Goal: Find specific page/section: Find specific page/section

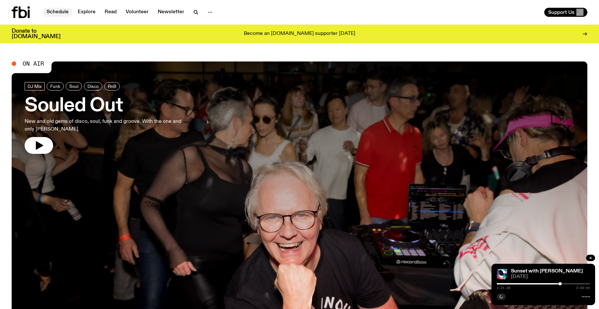
click at [60, 13] on link "Schedule" at bounding box center [58, 12] width 30 height 9
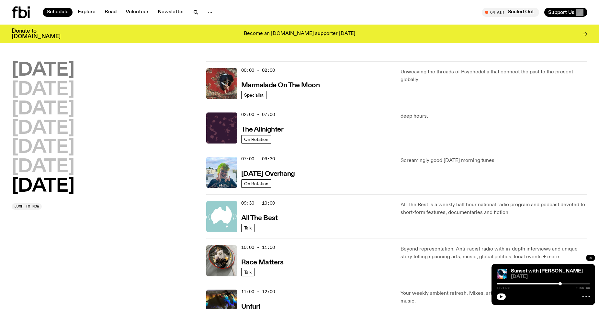
click at [39, 72] on h2 "[DATE]" at bounding box center [43, 70] width 63 height 18
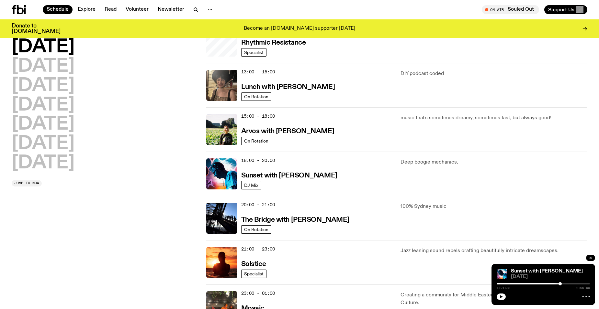
scroll to position [180, 0]
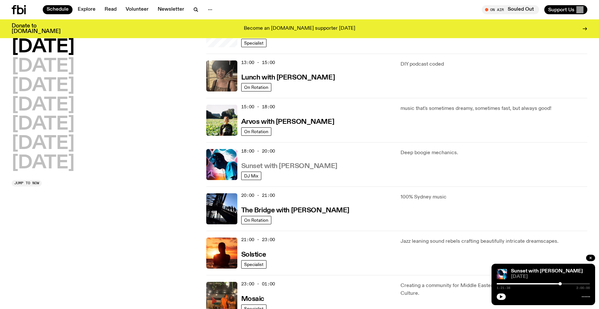
click at [290, 168] on h3 "Sunset with [PERSON_NAME]" at bounding box center [289, 166] width 96 height 7
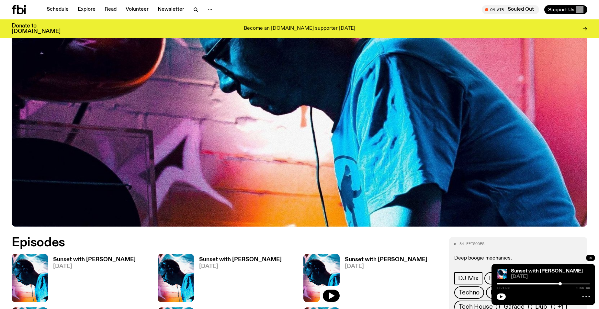
scroll to position [224, 0]
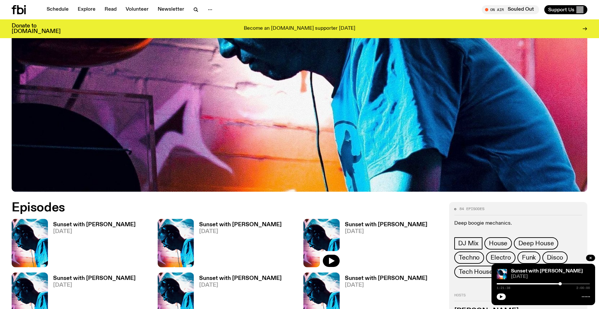
click at [81, 224] on h3 "Sunset with [PERSON_NAME]" at bounding box center [94, 224] width 82 height 5
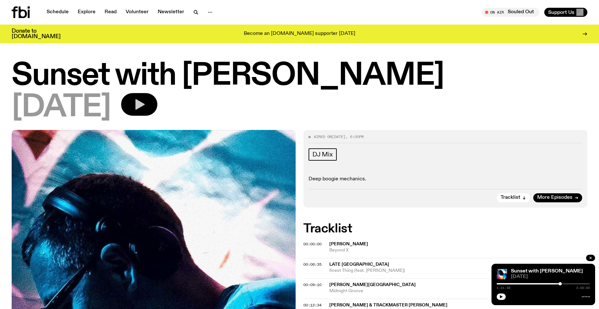
click at [146, 100] on icon "button" at bounding box center [139, 104] width 13 height 13
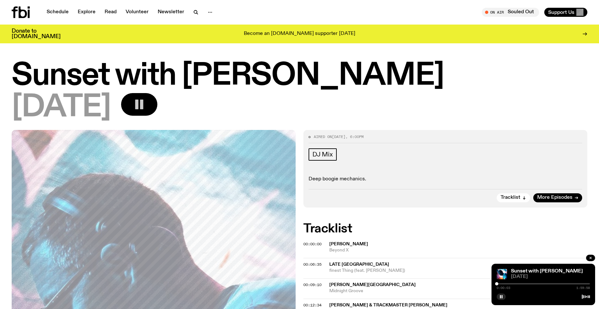
click at [500, 284] on div at bounding box center [542, 283] width 93 height 1
click at [499, 284] on div at bounding box center [499, 283] width 3 height 3
click at [497, 284] on div at bounding box center [498, 283] width 3 height 3
click at [511, 284] on div at bounding box center [542, 283] width 93 height 1
click at [510, 284] on div at bounding box center [509, 283] width 3 height 3
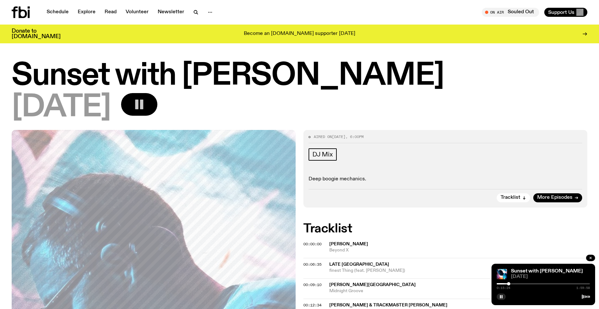
click at [508, 284] on div at bounding box center [508, 283] width 3 height 3
